Goal: Navigation & Orientation: Find specific page/section

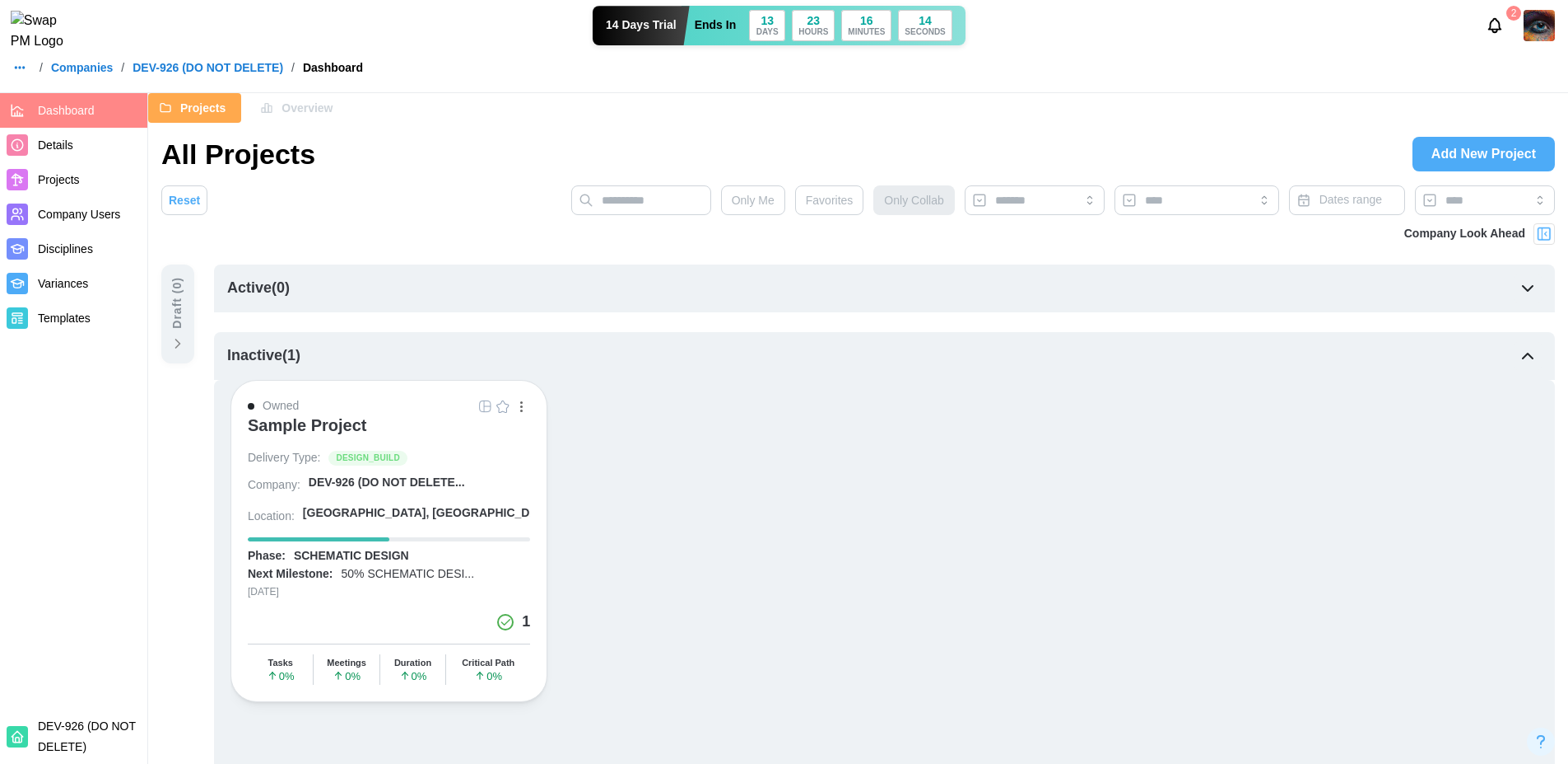
click at [331, 427] on div "Sample Project" at bounding box center [308, 425] width 120 height 20
click at [13, 74] on icon "button" at bounding box center [19, 67] width 13 height 13
click at [71, 126] on link "Dashboard" at bounding box center [52, 114] width 80 height 35
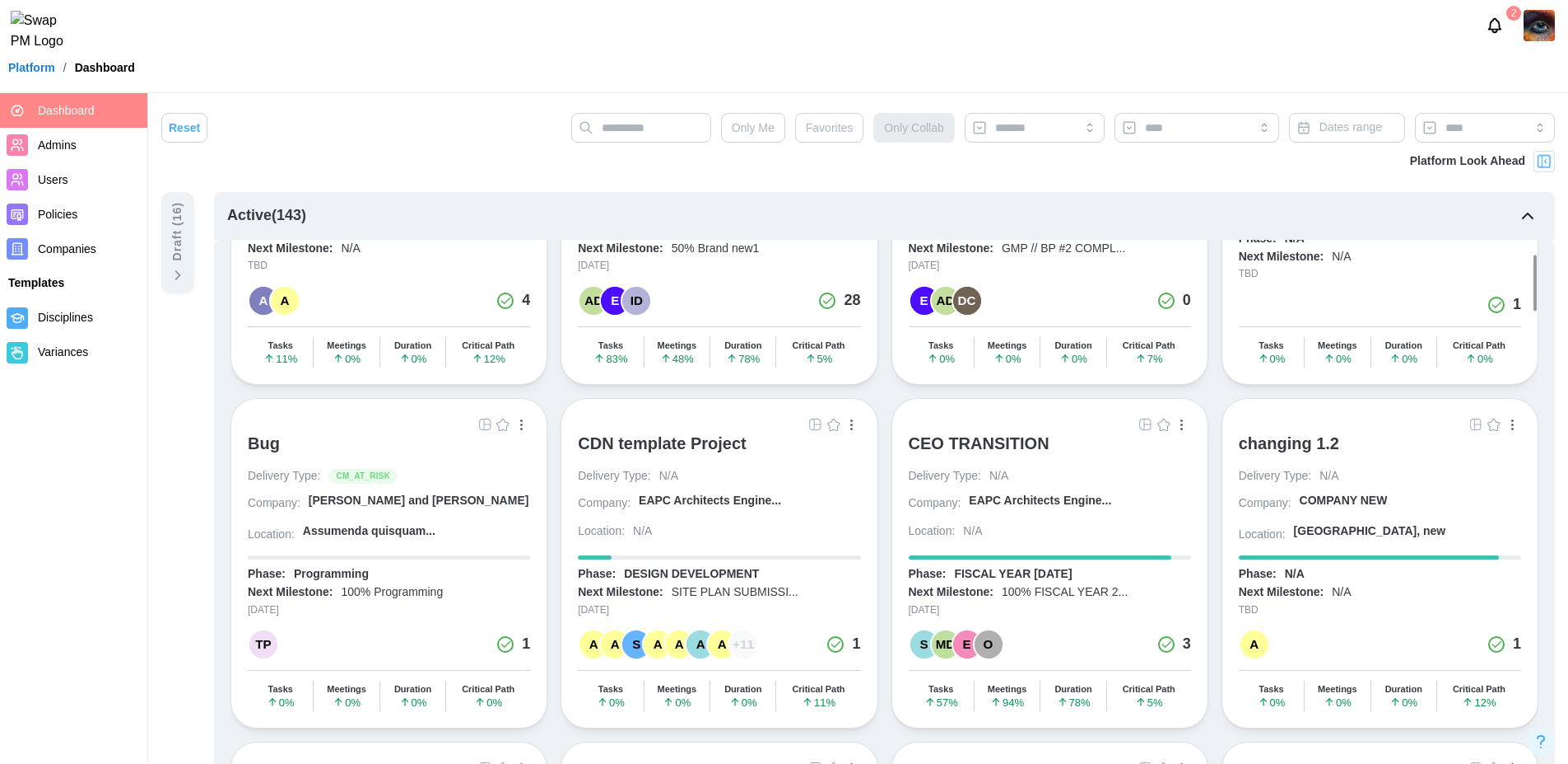
scroll to position [201, 0]
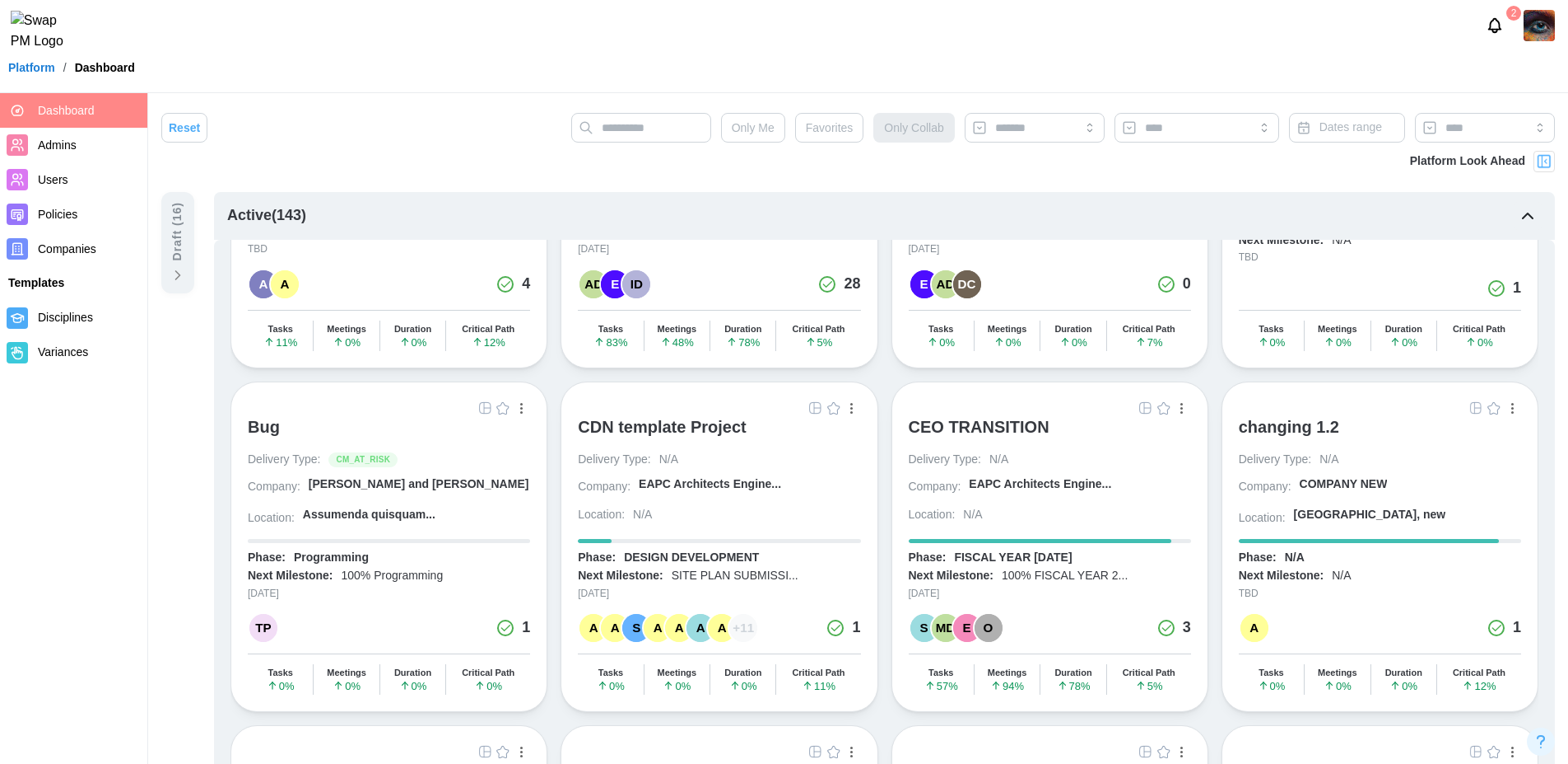
click at [695, 428] on div "CDN template Project" at bounding box center [662, 426] width 169 height 20
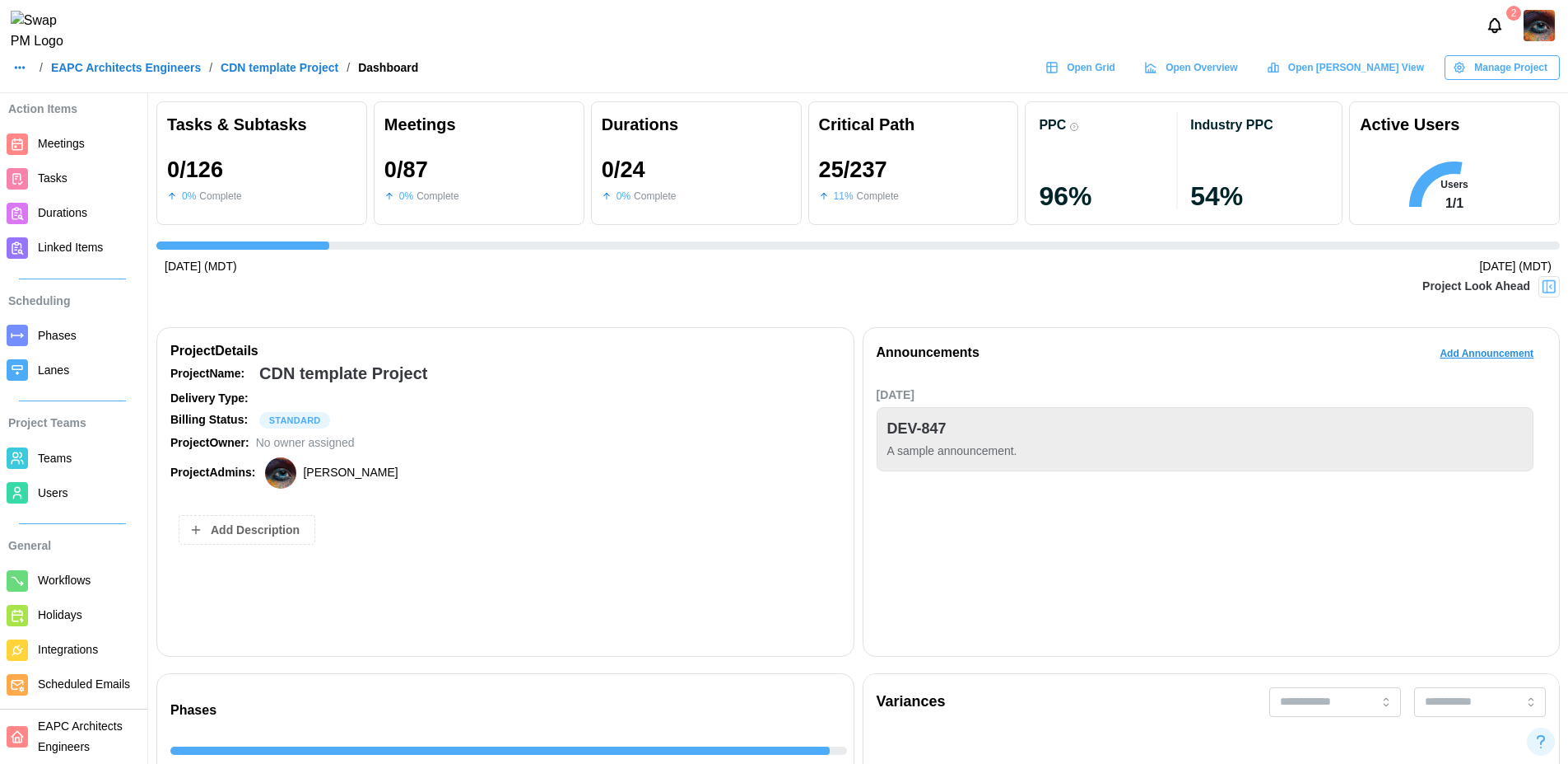
scroll to position [0, 1721]
click at [62, 451] on span "Teams" at bounding box center [55, 458] width 34 height 13
